Goal: Transaction & Acquisition: Obtain resource

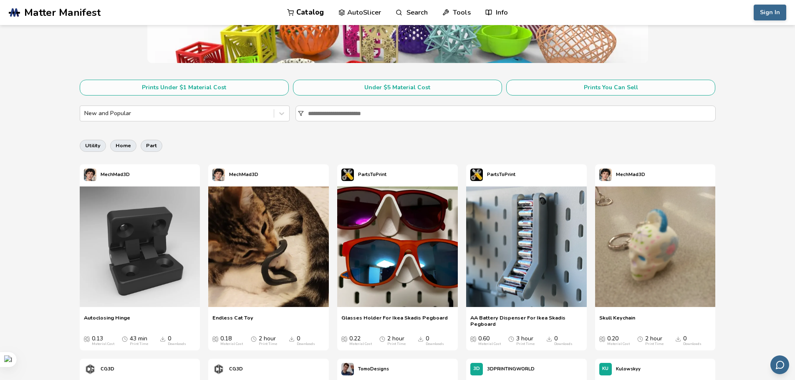
scroll to position [125, 0]
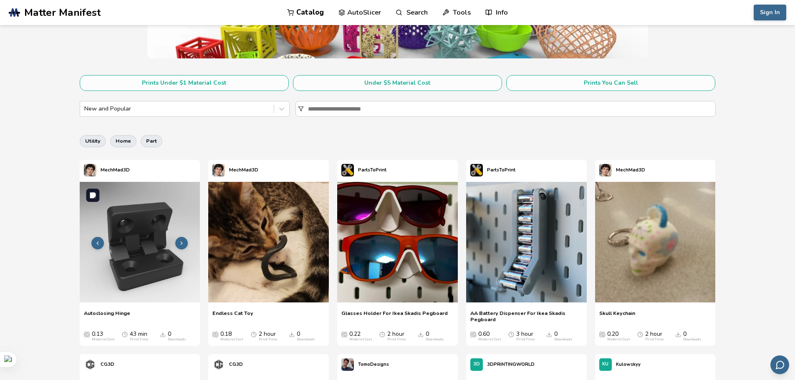
click at [151, 247] on img at bounding box center [140, 242] width 121 height 121
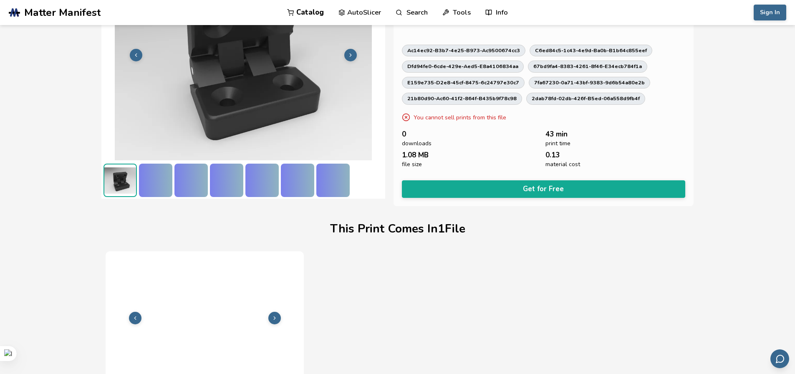
scroll to position [120, 0]
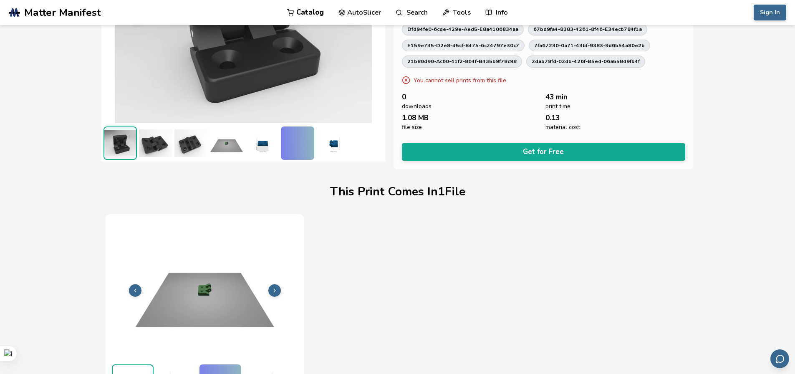
click at [157, 148] on img at bounding box center [155, 143] width 33 height 33
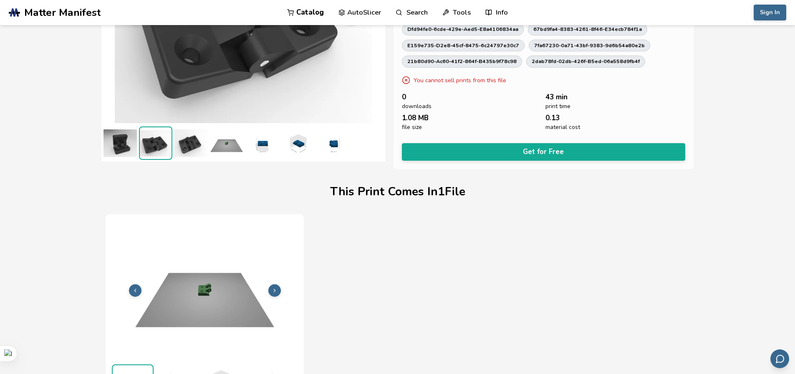
click at [194, 147] on img at bounding box center [191, 143] width 33 height 33
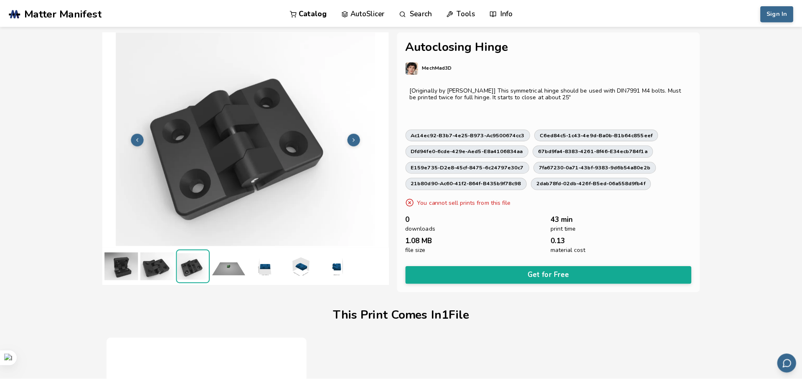
scroll to position [0, 0]
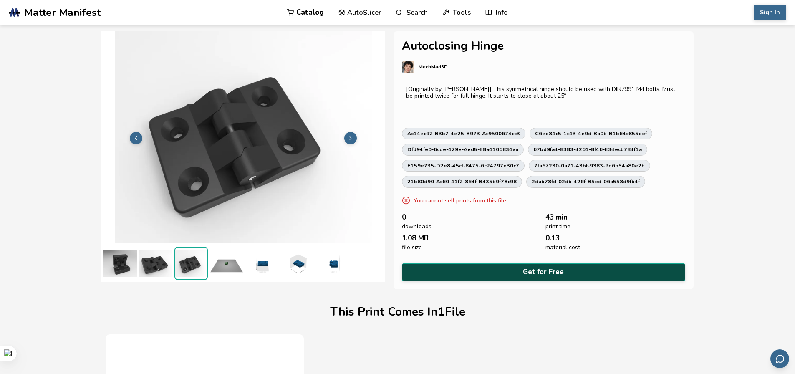
click at [525, 269] on button "Get for Free" at bounding box center [544, 271] width 284 height 17
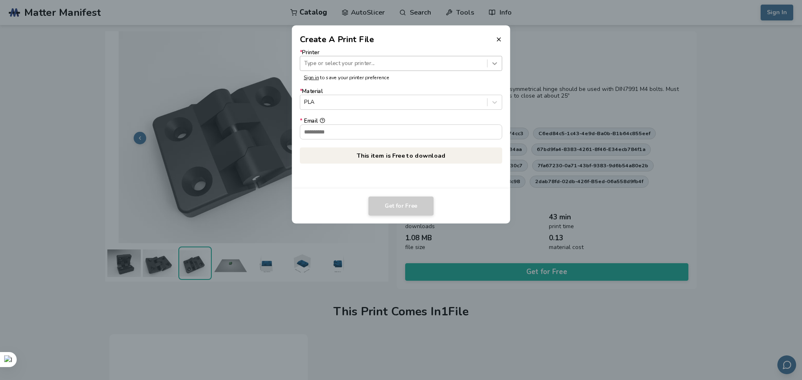
click at [493, 62] on icon at bounding box center [495, 63] width 8 height 8
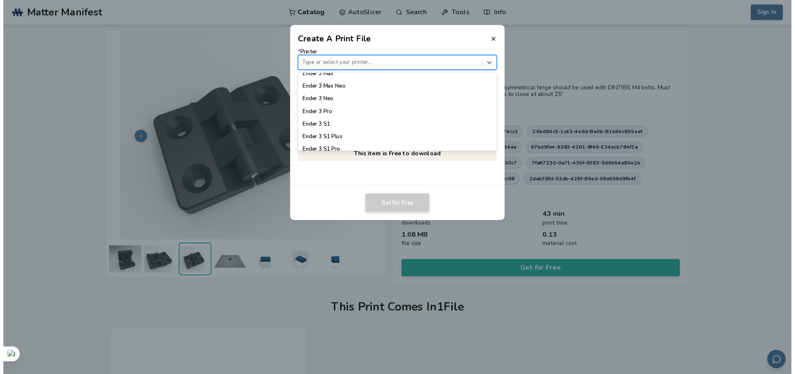
scroll to position [462, 0]
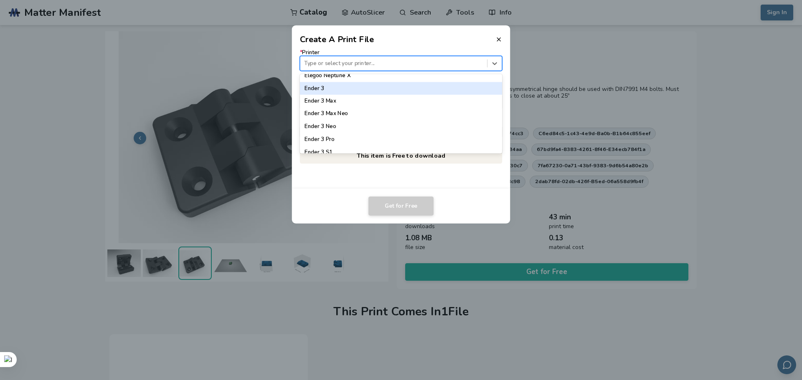
click at [377, 87] on div "Ender 3" at bounding box center [401, 88] width 203 height 13
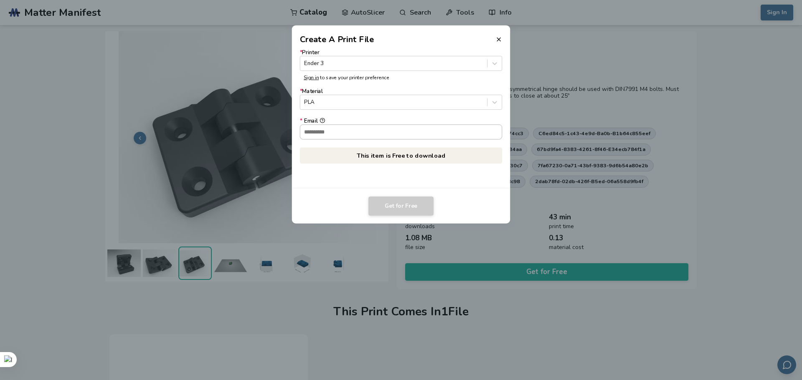
click at [410, 135] on input "* Email" at bounding box center [401, 132] width 202 height 14
type input "**********"
click at [422, 209] on button "Get for Free" at bounding box center [400, 206] width 65 height 19
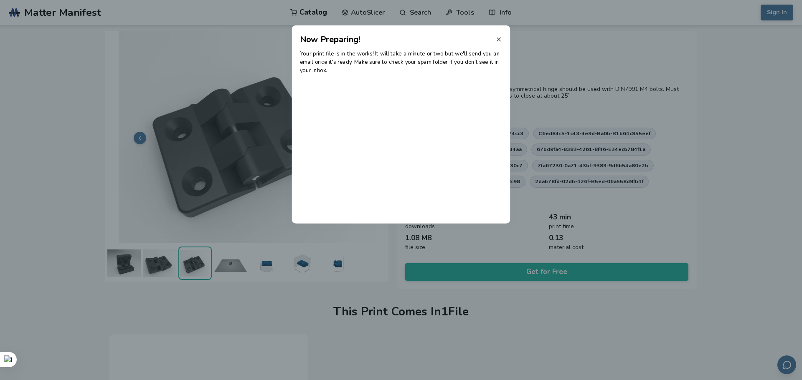
click at [501, 38] on icon at bounding box center [498, 39] width 7 height 7
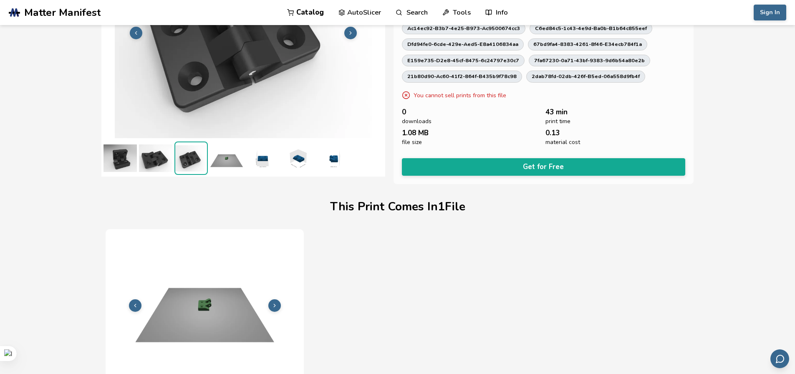
scroll to position [42, 0]
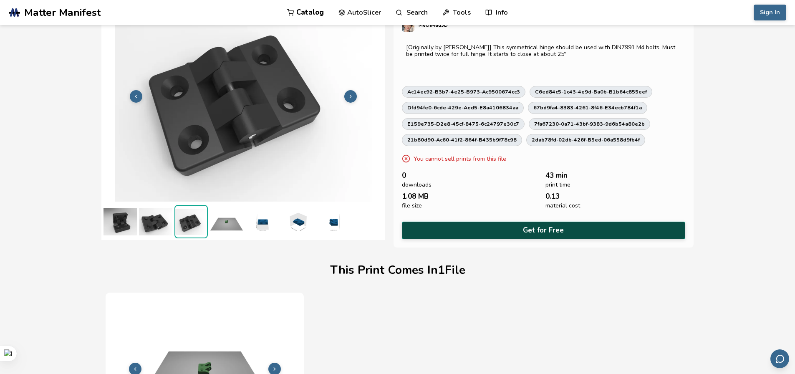
click at [538, 231] on button "Get for Free" at bounding box center [544, 230] width 284 height 17
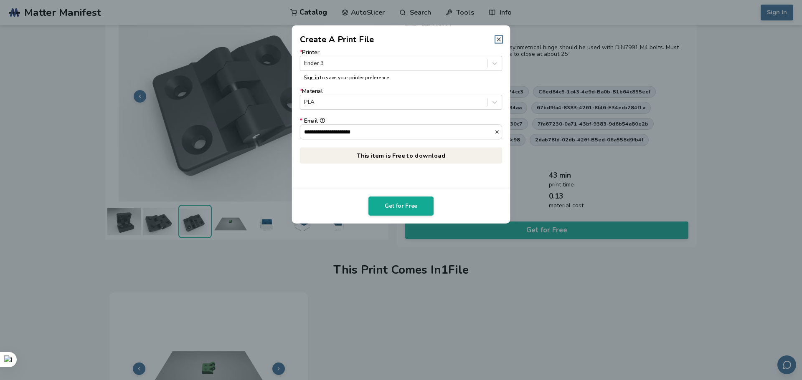
click at [501, 41] on icon at bounding box center [498, 39] width 7 height 7
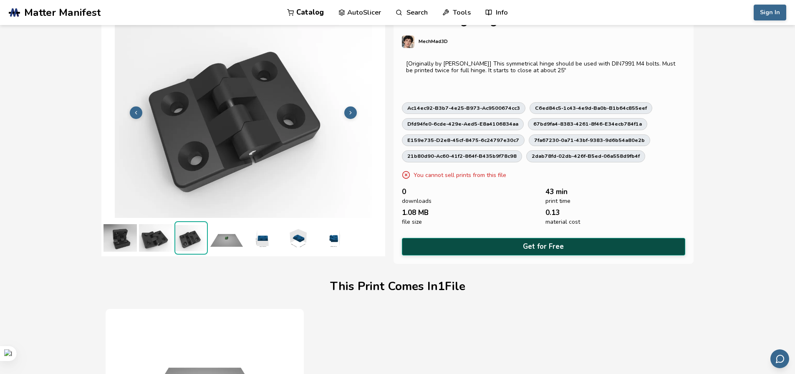
scroll to position [0, 0]
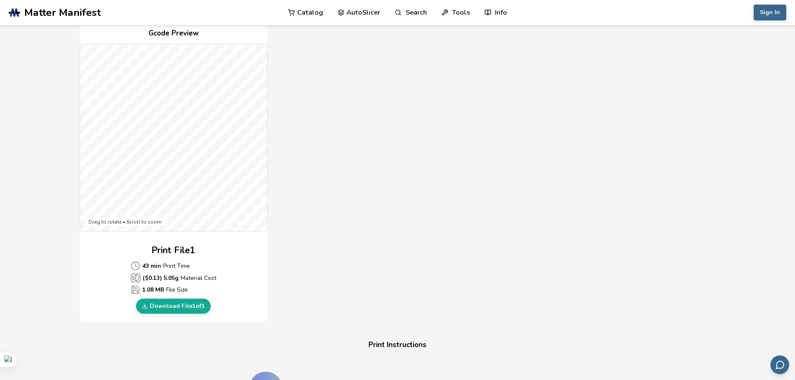
scroll to position [209, 0]
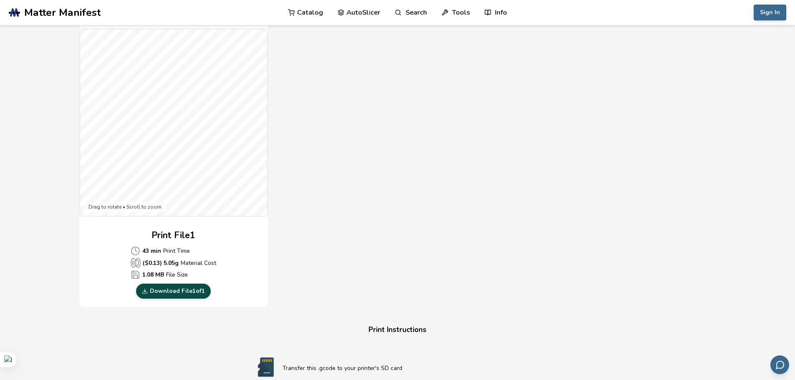
click at [191, 294] on link "Download File 1 of 1" at bounding box center [173, 291] width 75 height 15
